Goal: Navigation & Orientation: Find specific page/section

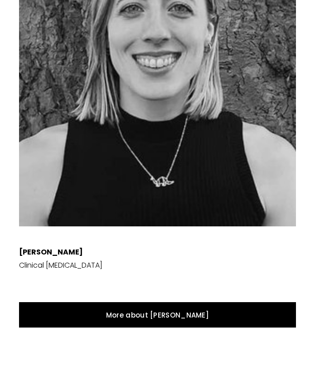
scroll to position [8692, 0]
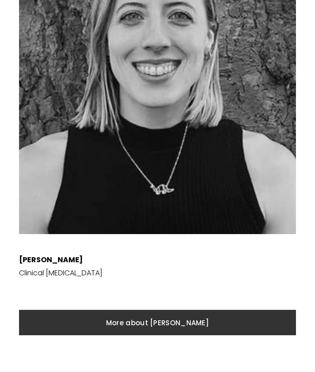
click at [136, 310] on link "More about [PERSON_NAME]" at bounding box center [157, 322] width 277 height 25
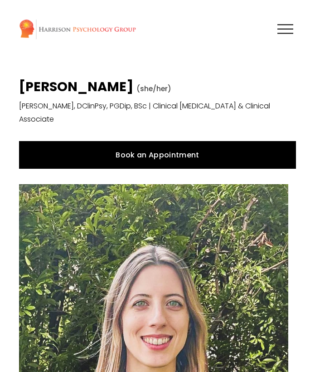
click at [283, 34] on div at bounding box center [285, 33] width 16 height 1
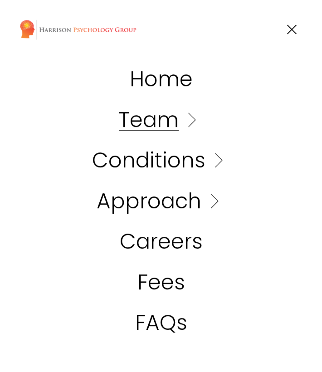
click at [283, 34] on button "Open Menu Close Menu" at bounding box center [291, 29] width 21 height 17
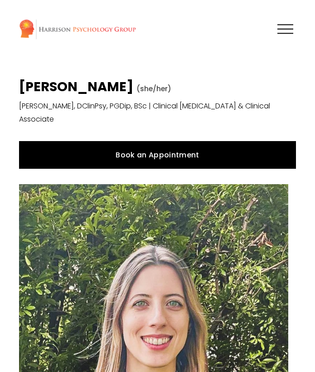
click at [284, 34] on div at bounding box center [285, 33] width 16 height 1
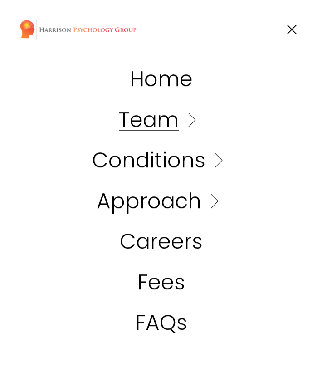
click at [284, 34] on div at bounding box center [292, 30] width 16 height 16
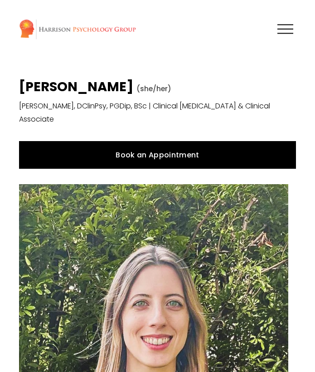
click at [284, 34] on div at bounding box center [285, 33] width 16 height 1
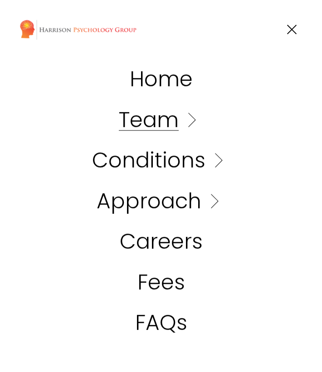
click at [200, 204] on link "Folder: Approach" at bounding box center [161, 200] width 129 height 21
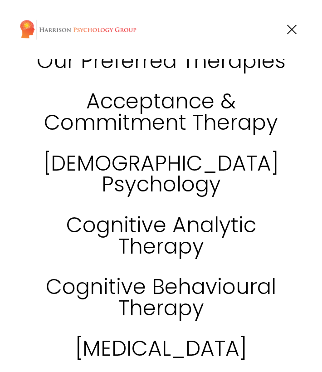
scroll to position [9, 0]
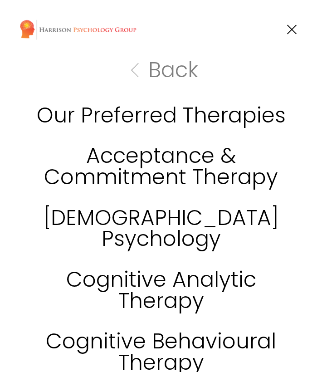
click at [170, 112] on link "Our Preferred Therapies" at bounding box center [161, 115] width 249 height 21
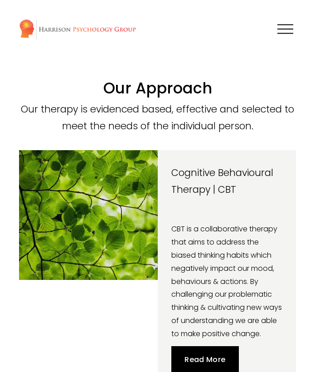
click at [285, 24] on div at bounding box center [285, 29] width 16 height 16
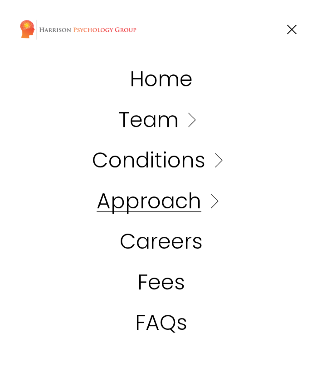
click at [157, 331] on link "FAQs" at bounding box center [161, 322] width 52 height 21
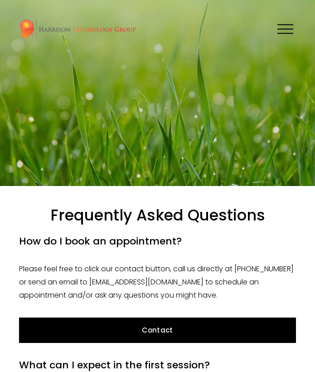
click at [292, 26] on div at bounding box center [285, 29] width 16 height 16
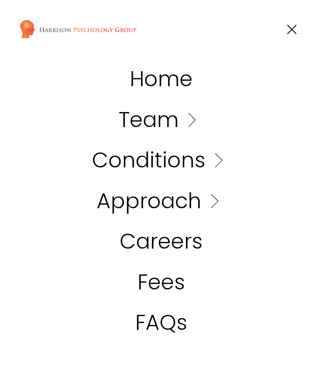
click at [130, 87] on link "Home" at bounding box center [161, 78] width 63 height 21
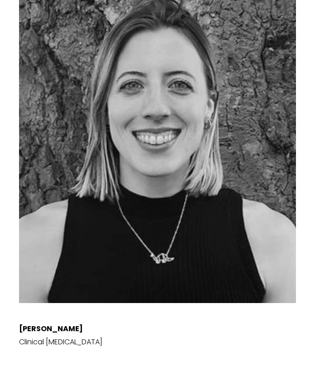
scroll to position [8623, 0]
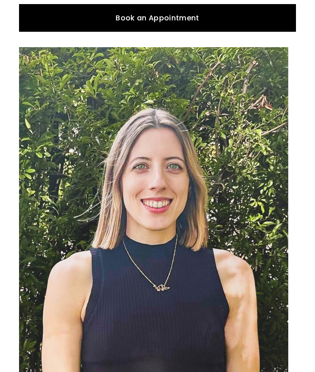
scroll to position [136, 0]
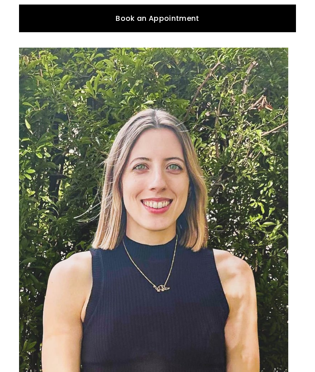
click at [224, 14] on link "Book an Appointment" at bounding box center [157, 18] width 277 height 27
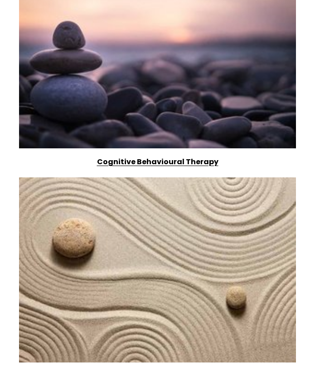
scroll to position [1043, 0]
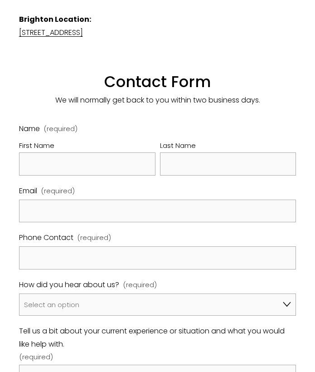
scroll to position [819, 0]
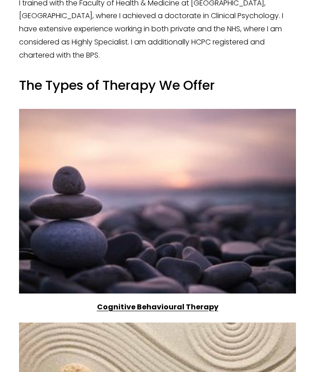
scroll to position [763, 0]
